Goal: Information Seeking & Learning: Learn about a topic

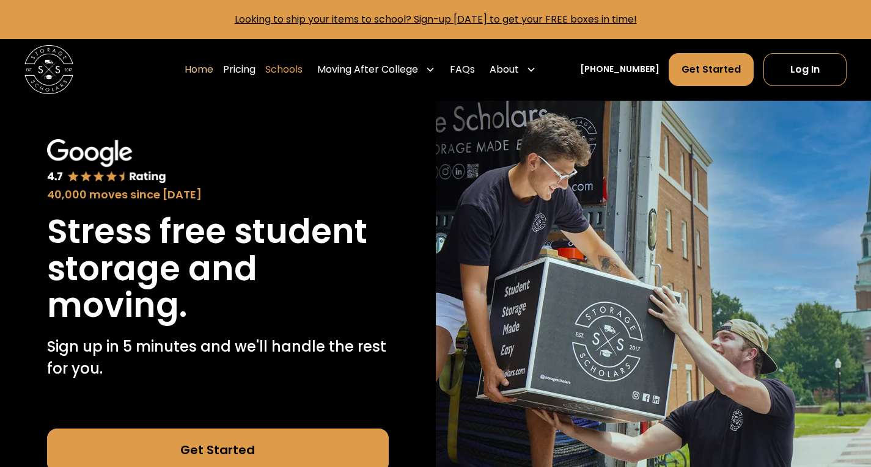
click at [291, 70] on link "Schools" at bounding box center [283, 70] width 37 height 34
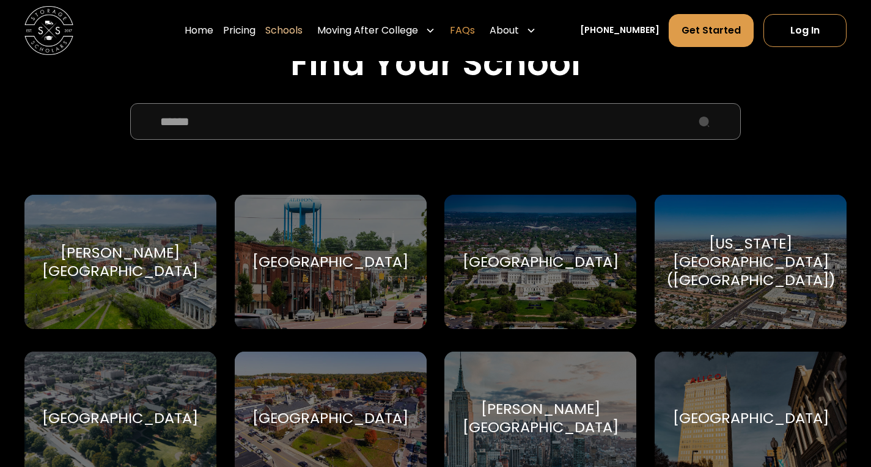
scroll to position [423, 0]
click at [401, 126] on input "School Select Form" at bounding box center [435, 121] width 610 height 37
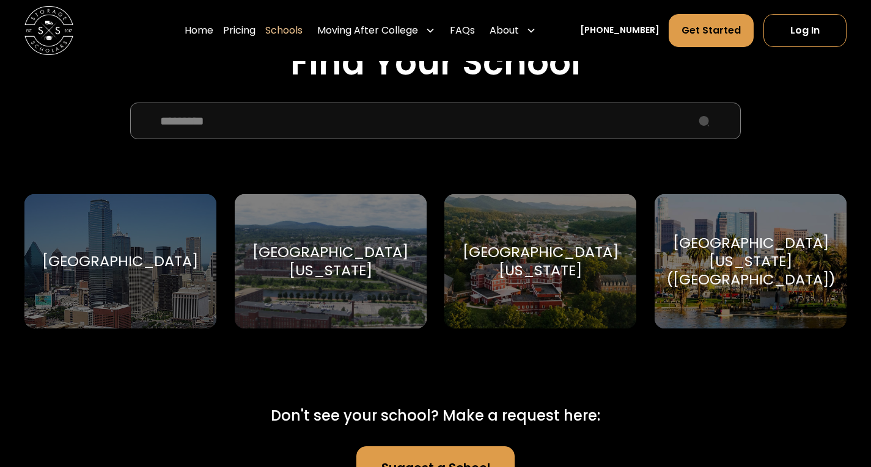
type input "********"
click at [102, 263] on div "[GEOGRAPHIC_DATA]" at bounding box center [120, 261] width 156 height 18
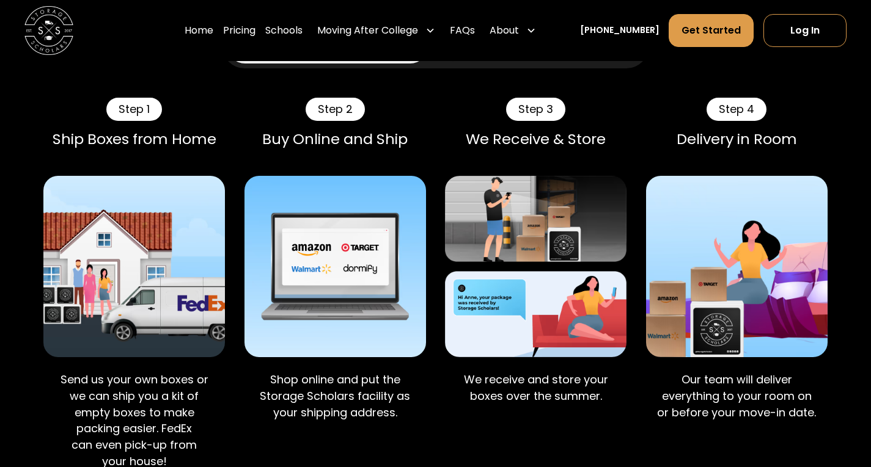
scroll to position [734, 0]
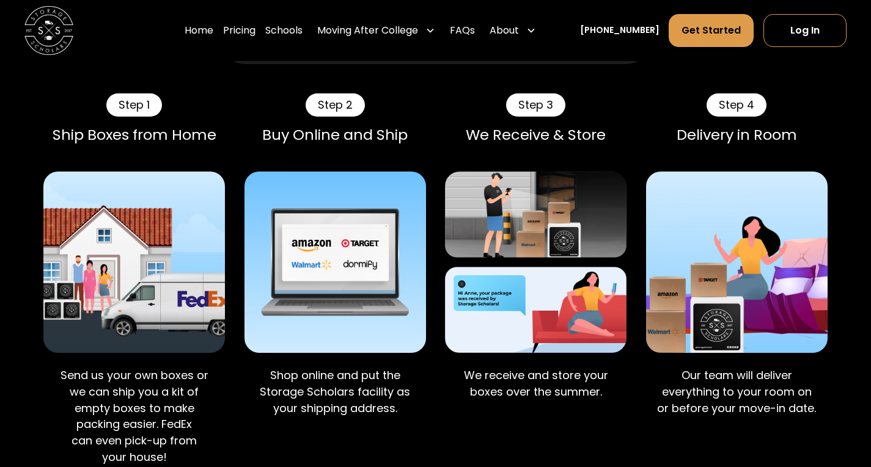
click at [269, 59] on link "Ship to School" at bounding box center [327, 41] width 201 height 37
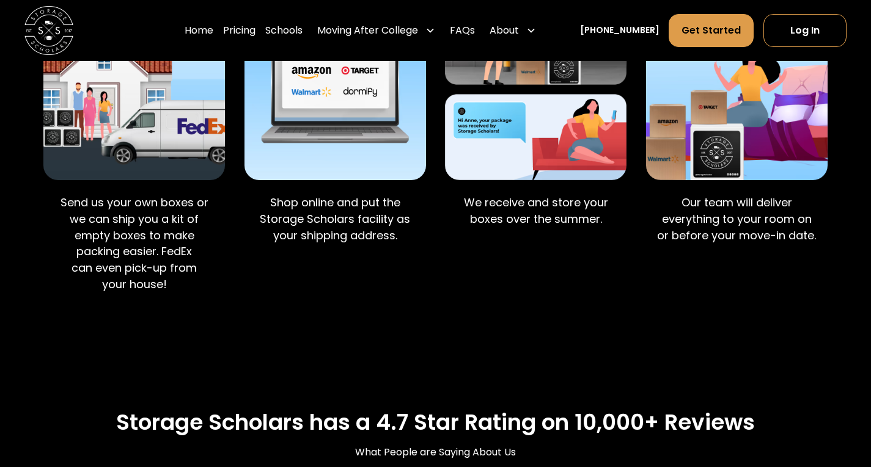
scroll to position [952, 0]
